Goal: Navigation & Orientation: Find specific page/section

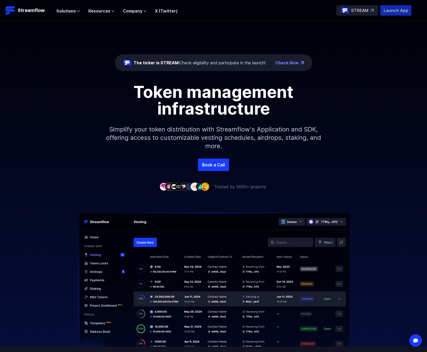
click at [391, 11] on p "Launch App" at bounding box center [396, 10] width 31 height 10
click at [71, 11] on span "Solutions" at bounding box center [66, 11] width 20 height 6
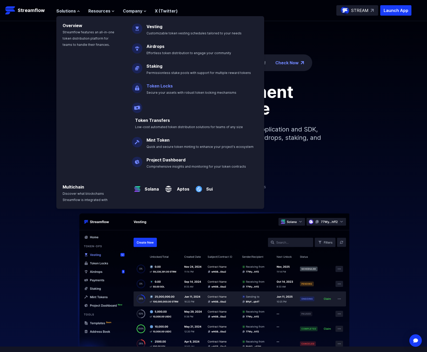
click at [156, 84] on link "Token Locks" at bounding box center [160, 85] width 26 height 5
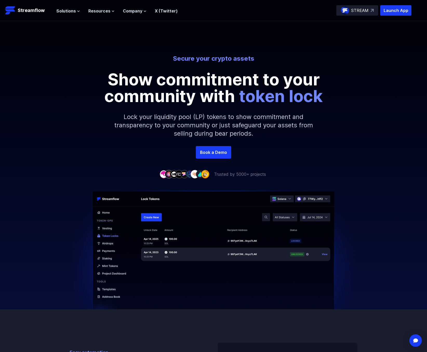
click at [393, 16] on header "Streamflow Launch App STREAM Solutions Overview Streamflow features an all-in-o…" at bounding box center [213, 10] width 427 height 21
click at [394, 13] on p "Launch App" at bounding box center [396, 10] width 31 height 10
